Goal: Find specific page/section: Find specific page/section

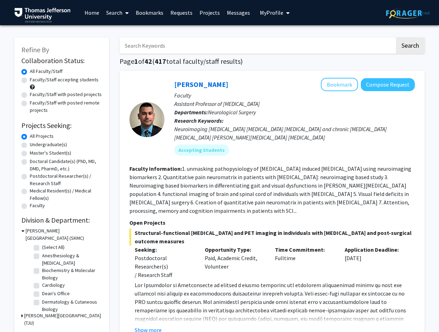
click at [256, 46] on input "Search Keywords" at bounding box center [257, 46] width 275 height 16
type input "[PERSON_NAME]"
click at [396, 38] on button "Search" at bounding box center [410, 46] width 29 height 16
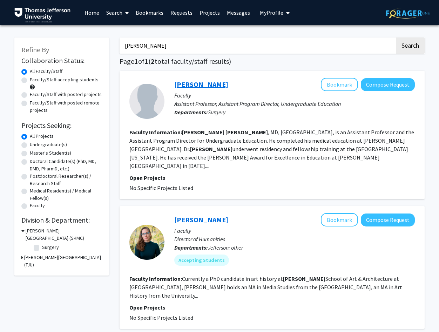
click at [199, 86] on link "[PERSON_NAME]" at bounding box center [201, 84] width 54 height 9
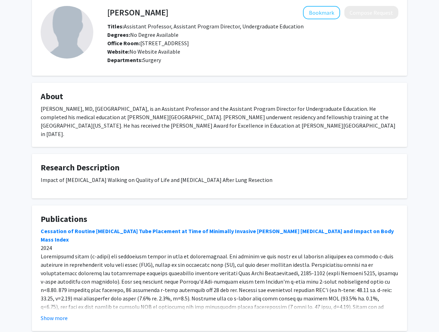
scroll to position [68, 0]
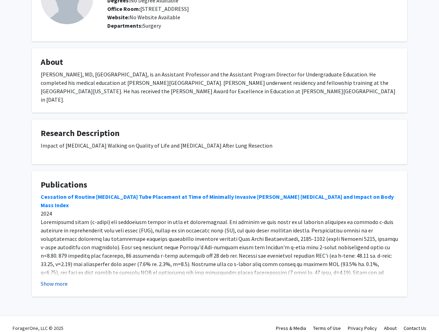
click at [46, 280] on button "Show more" at bounding box center [54, 284] width 27 height 8
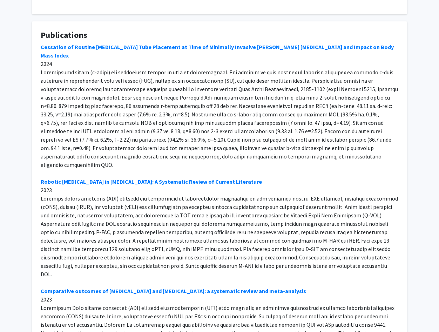
scroll to position [219, 0]
